Goal: Navigation & Orientation: Understand site structure

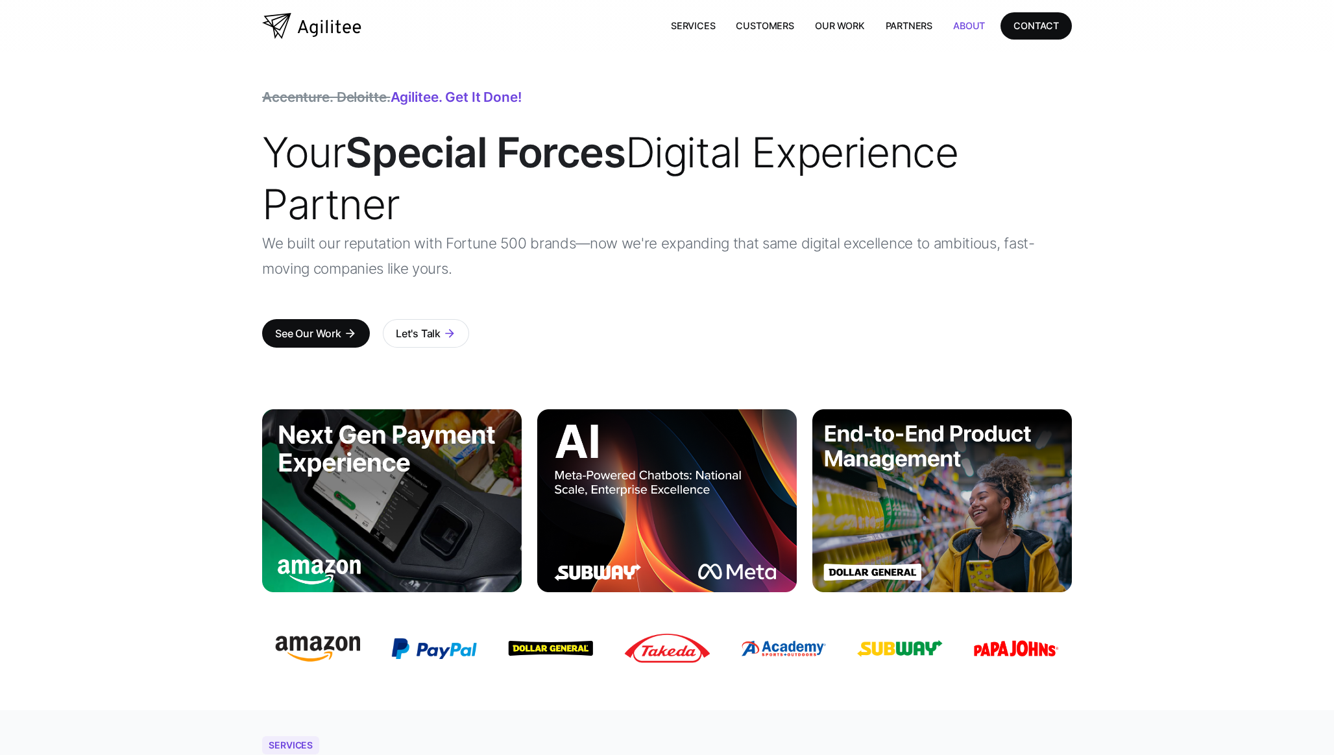
click at [961, 28] on link "About" at bounding box center [969, 25] width 53 height 27
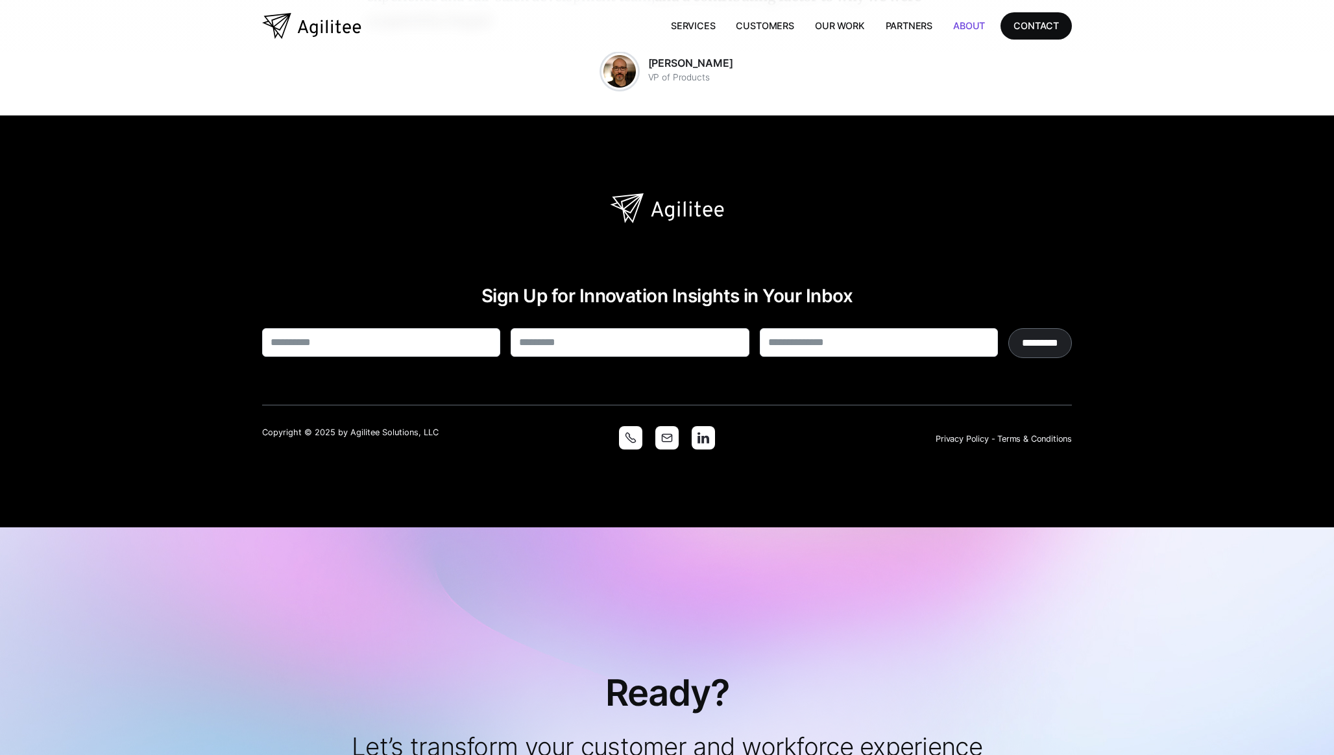
scroll to position [2705, 0]
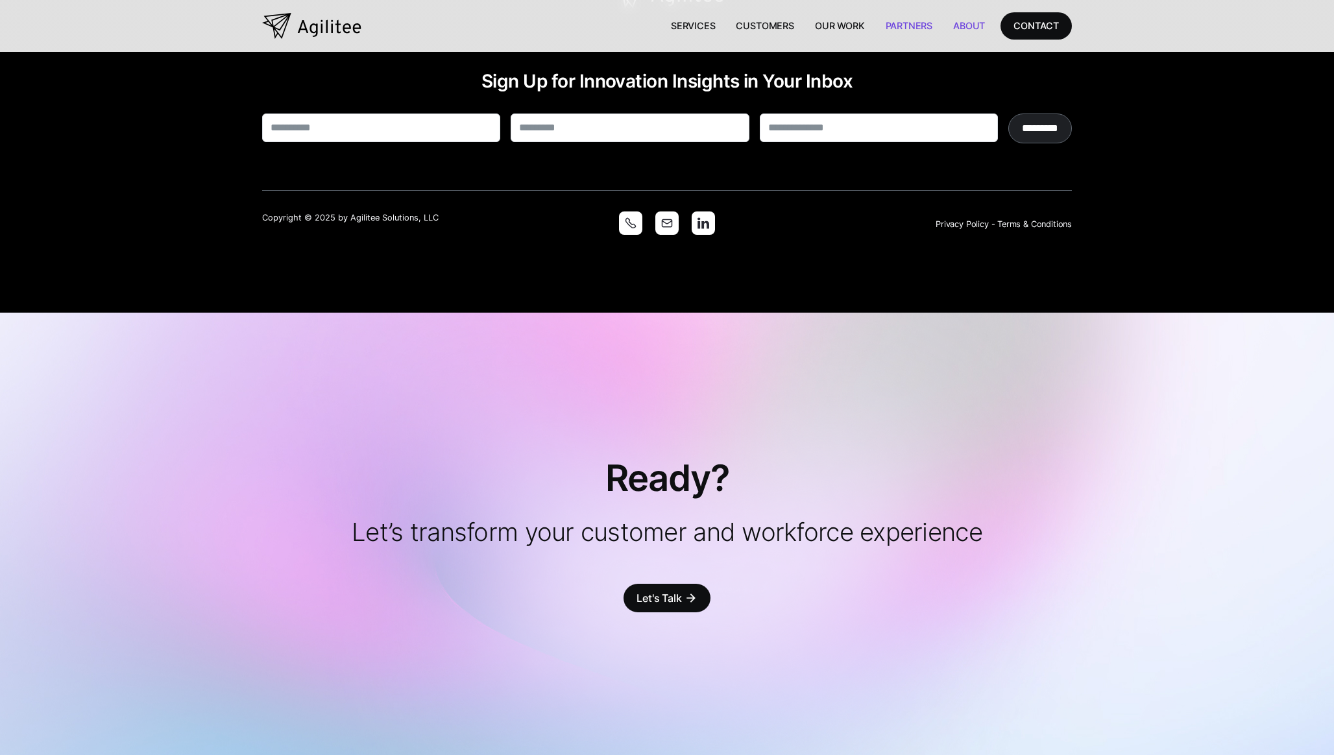
click at [907, 18] on link "Partners" at bounding box center [909, 25] width 68 height 27
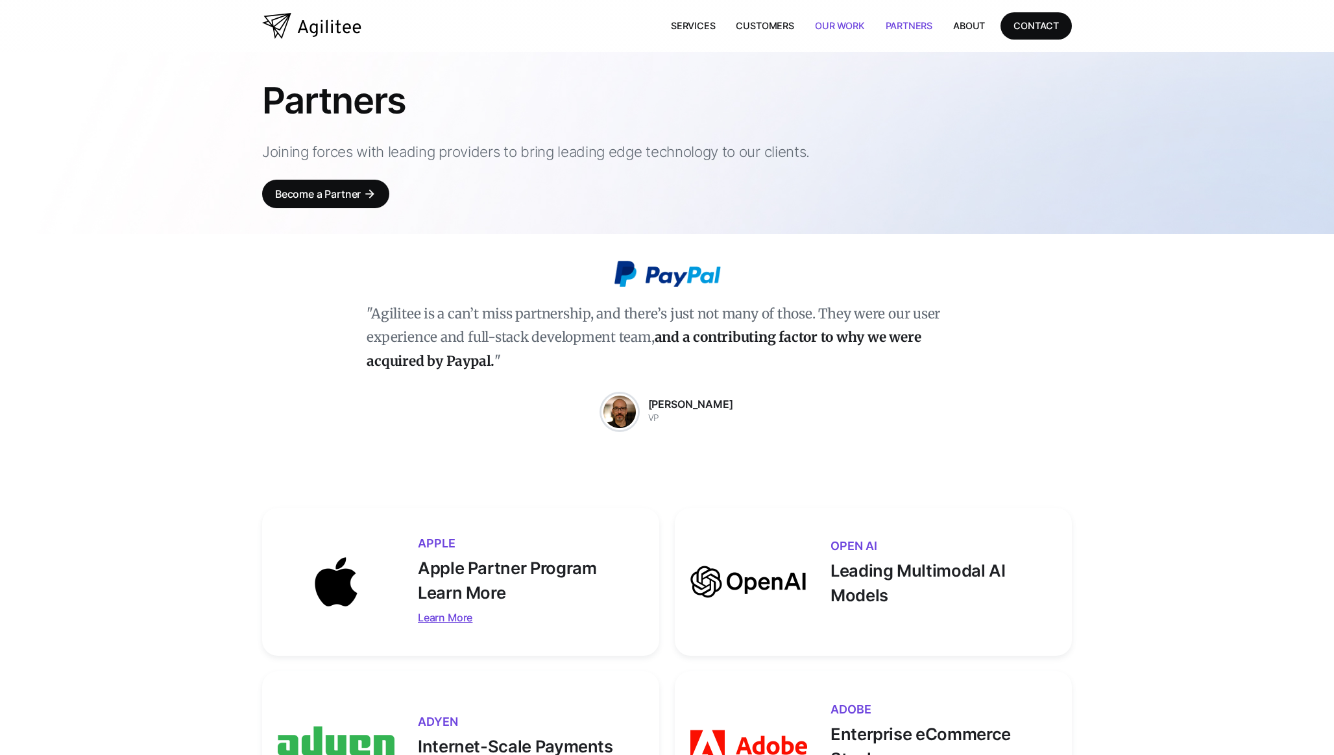
click at [833, 29] on link "Our Work" at bounding box center [839, 25] width 71 height 27
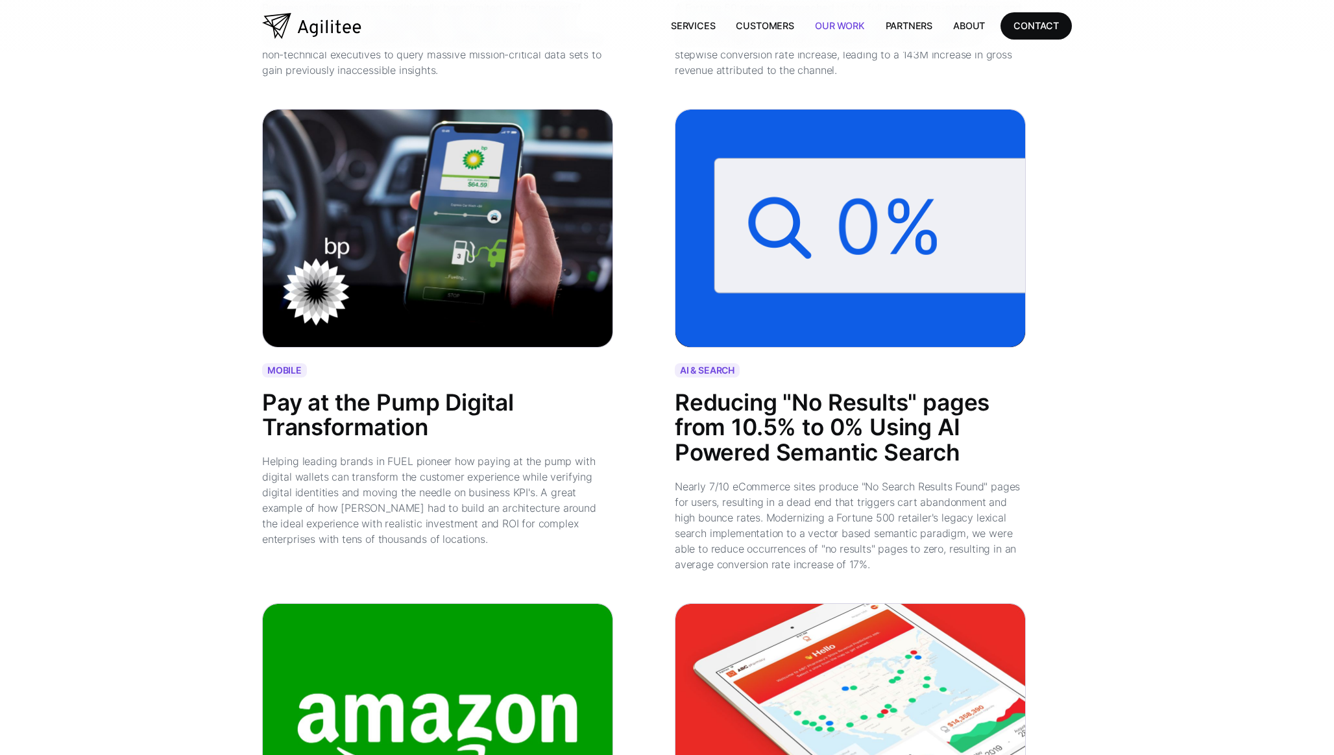
scroll to position [1282, 0]
